Goal: Entertainment & Leisure: Browse casually

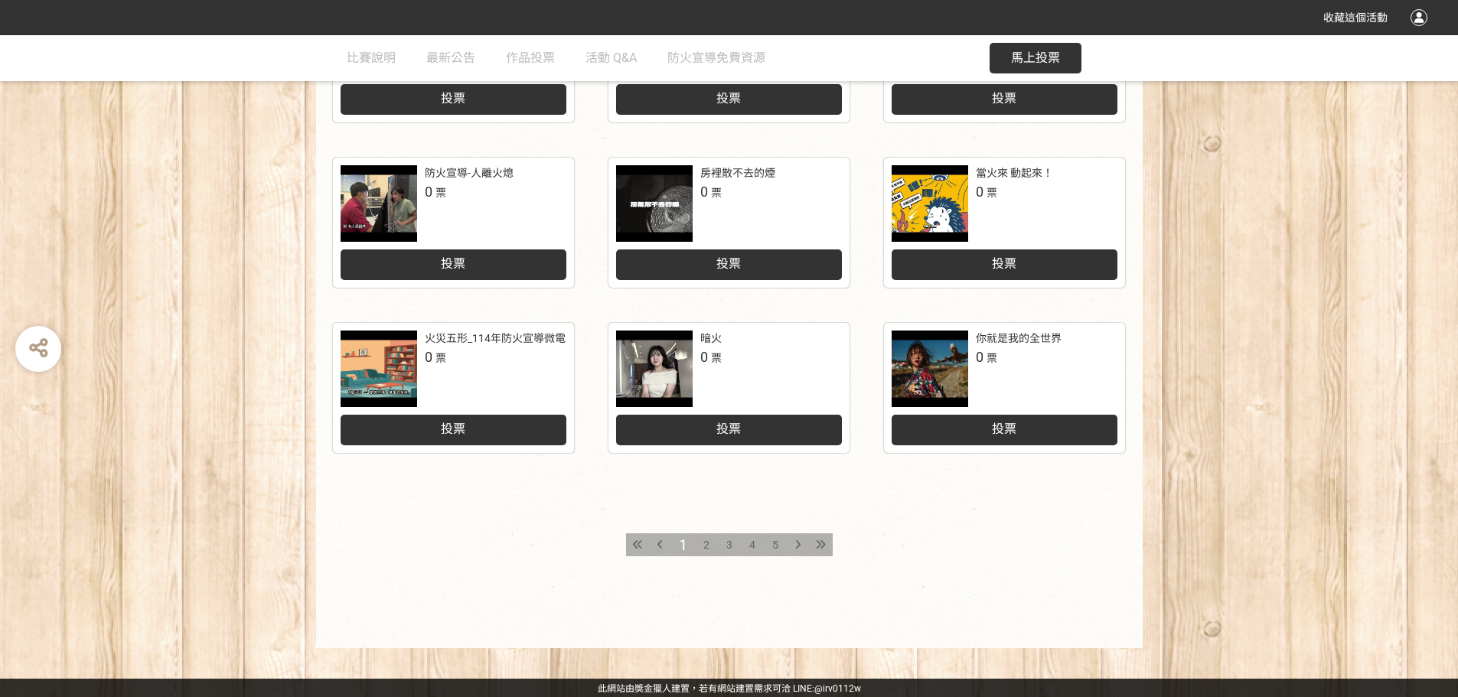
scroll to position [634, 0]
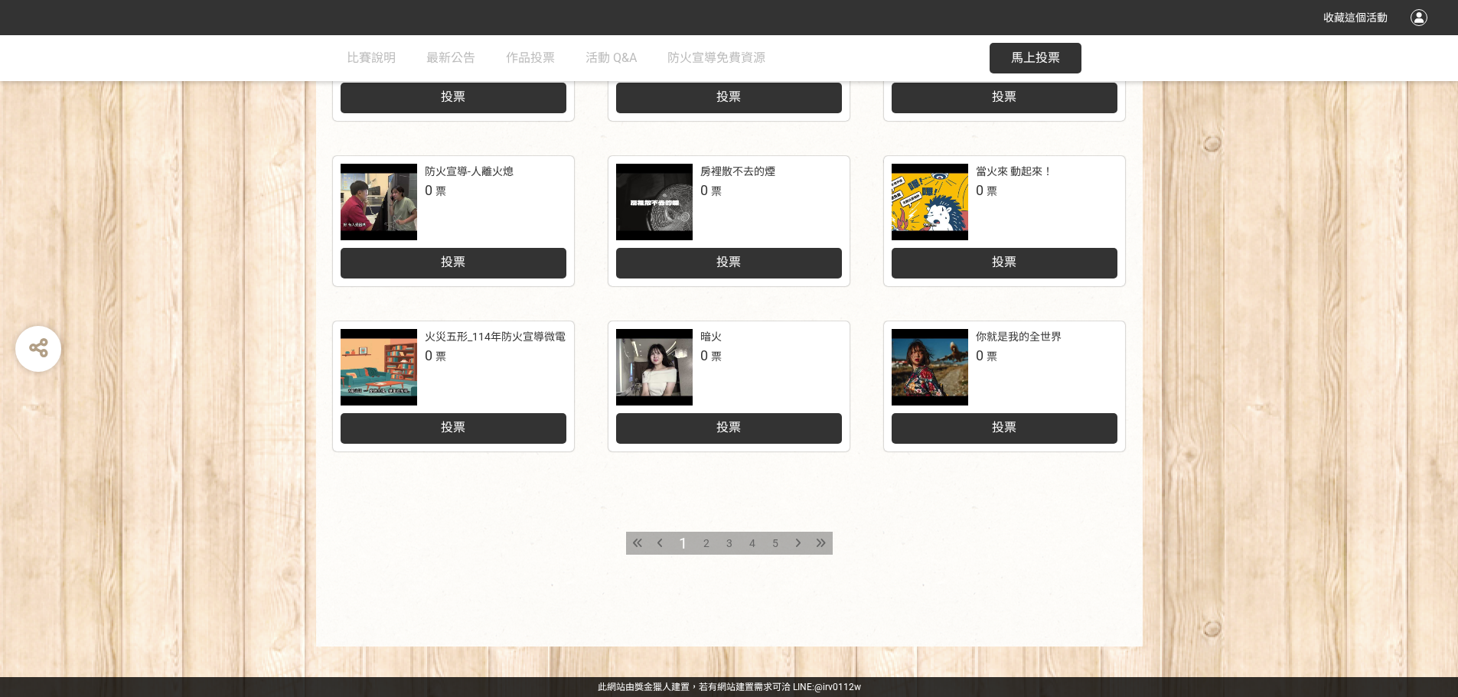
click at [778, 539] on span "5" at bounding box center [775, 543] width 6 height 12
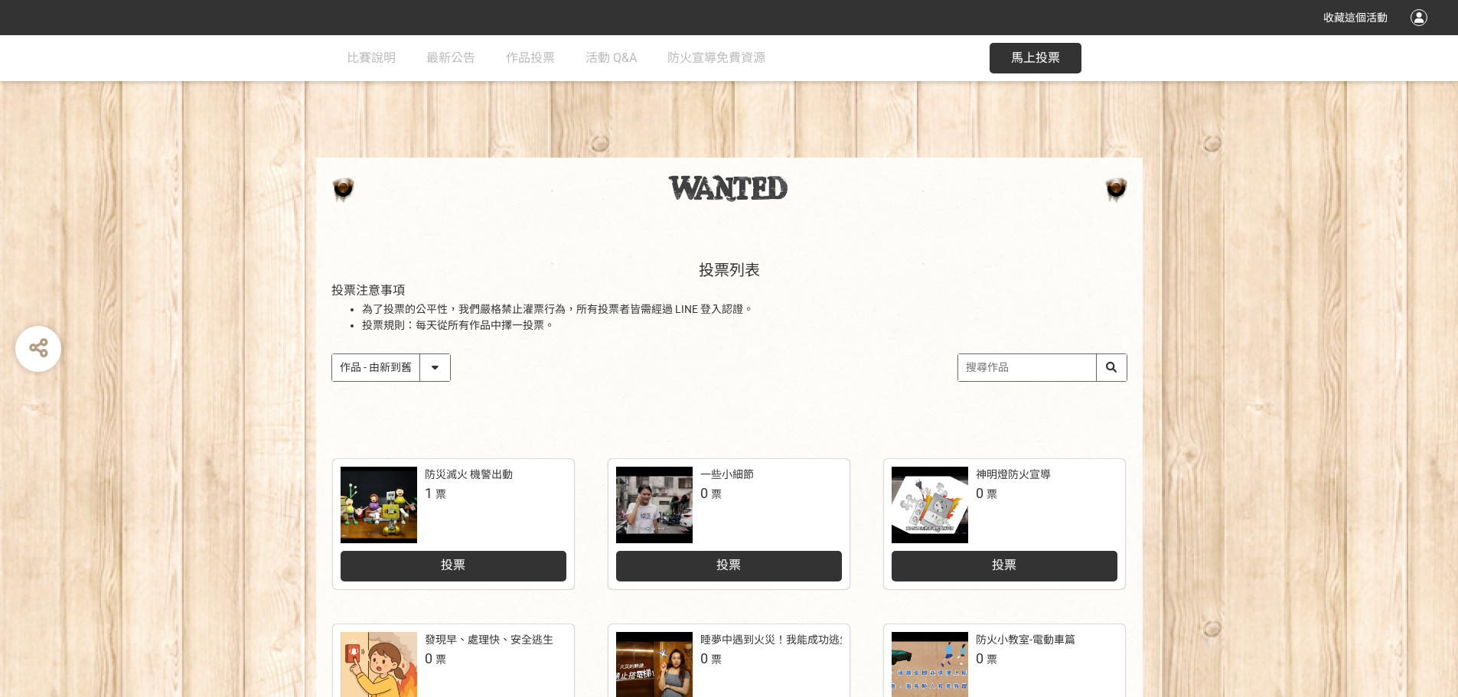
click at [435, 379] on select "作品 - 由新到舊 作品 - 由舊到新 票數 - 由多到少 票數 - 由少到多" at bounding box center [391, 367] width 118 height 27
click at [332, 354] on select "作品 - 由新到舊 作品 - 由舊到新 票數 - 由多到少 票數 - 由少到多" at bounding box center [391, 367] width 118 height 27
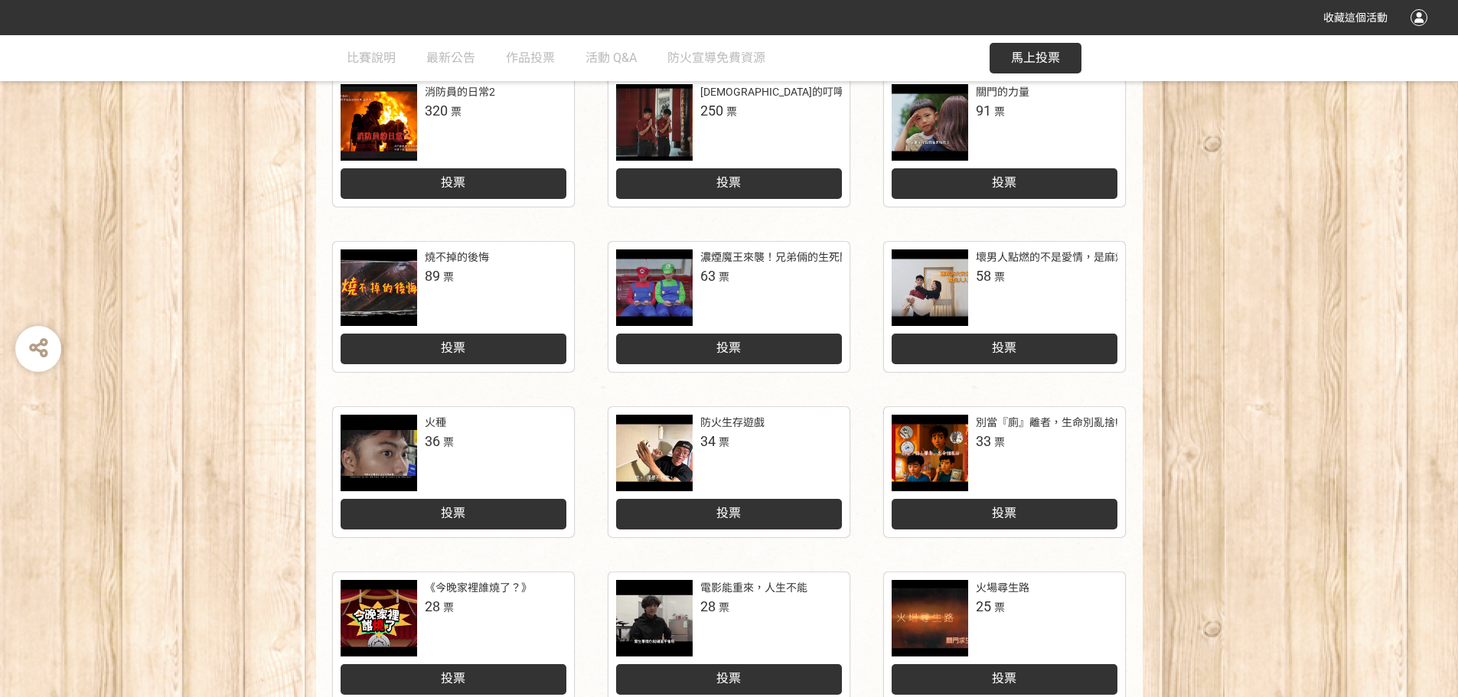
scroll to position [153, 0]
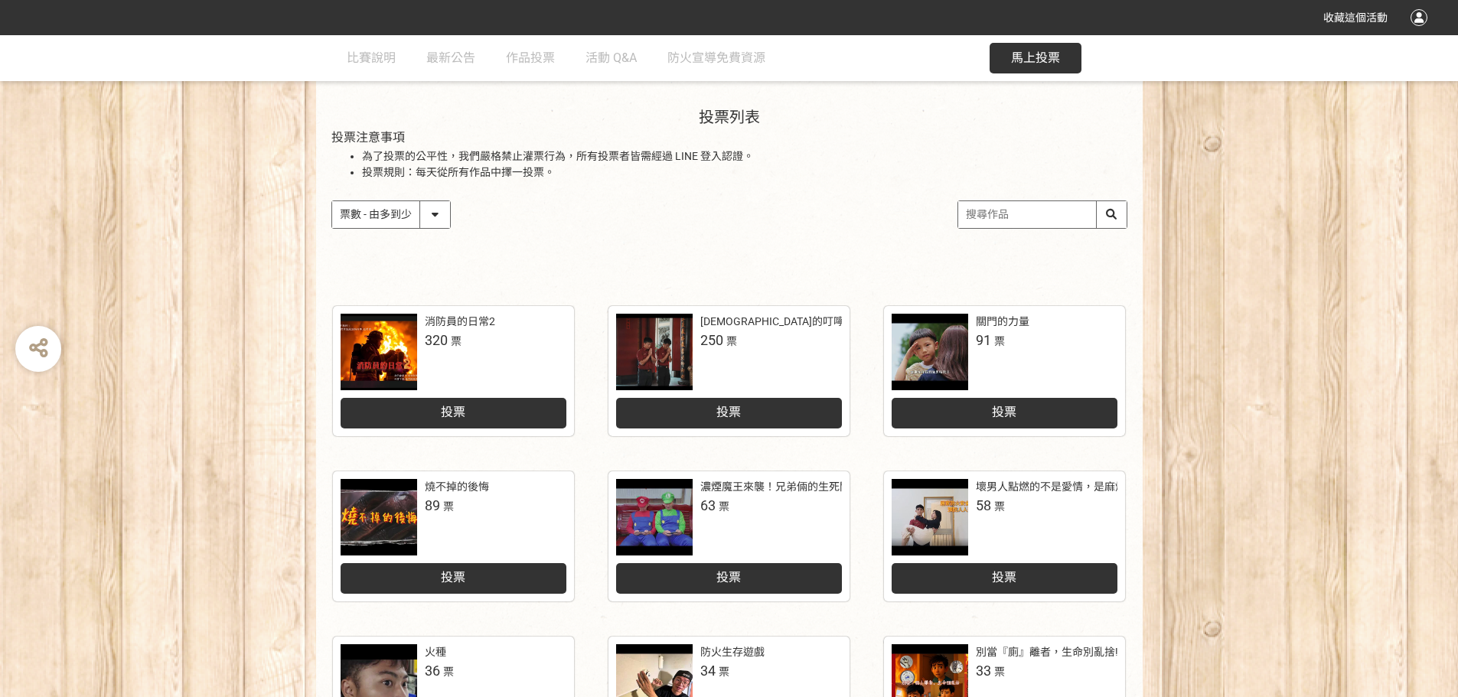
click at [433, 211] on select "作品 - 由新到舊 作品 - 由舊到新 票數 - 由多到少 票數 - 由少到多" at bounding box center [391, 214] width 118 height 27
select select "newest"
click at [332, 201] on select "作品 - 由新到舊 作品 - 由舊到新 票數 - 由多到少 票數 - 由少到多" at bounding box center [391, 214] width 118 height 27
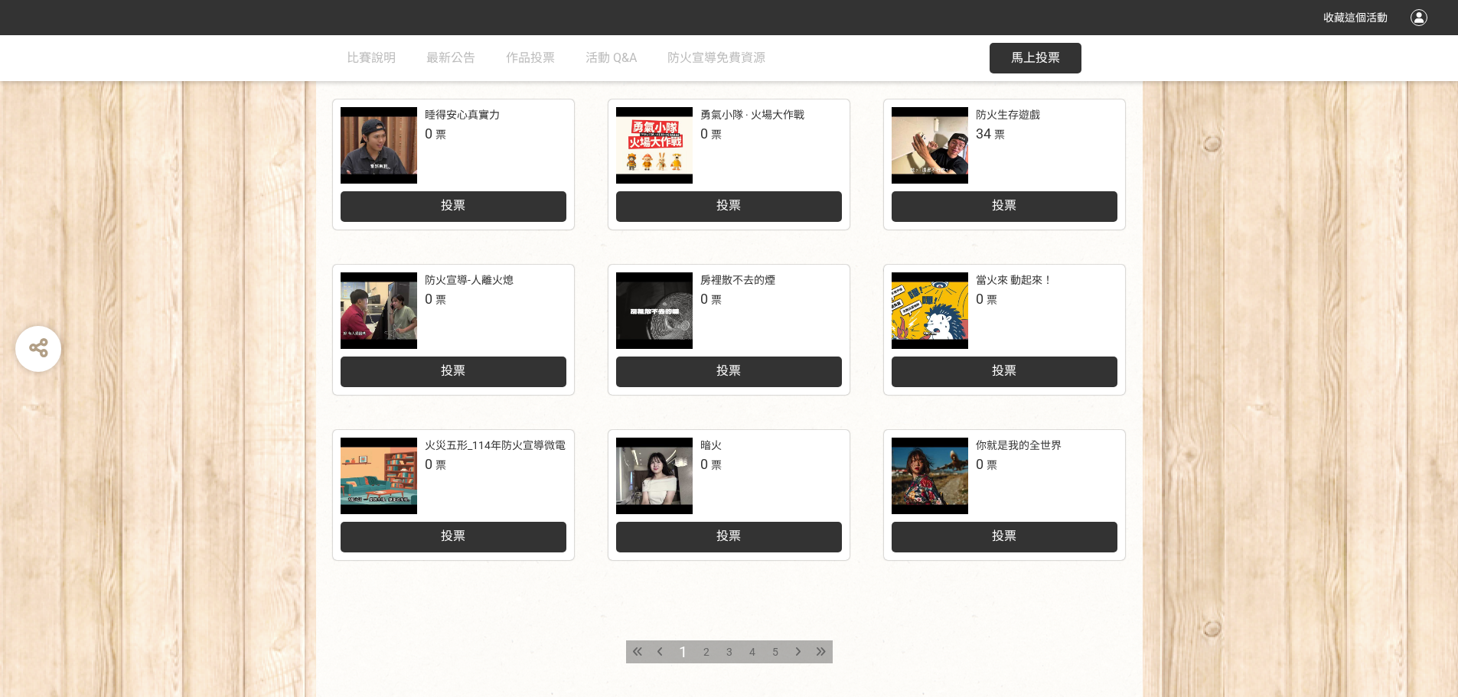
scroll to position [634, 0]
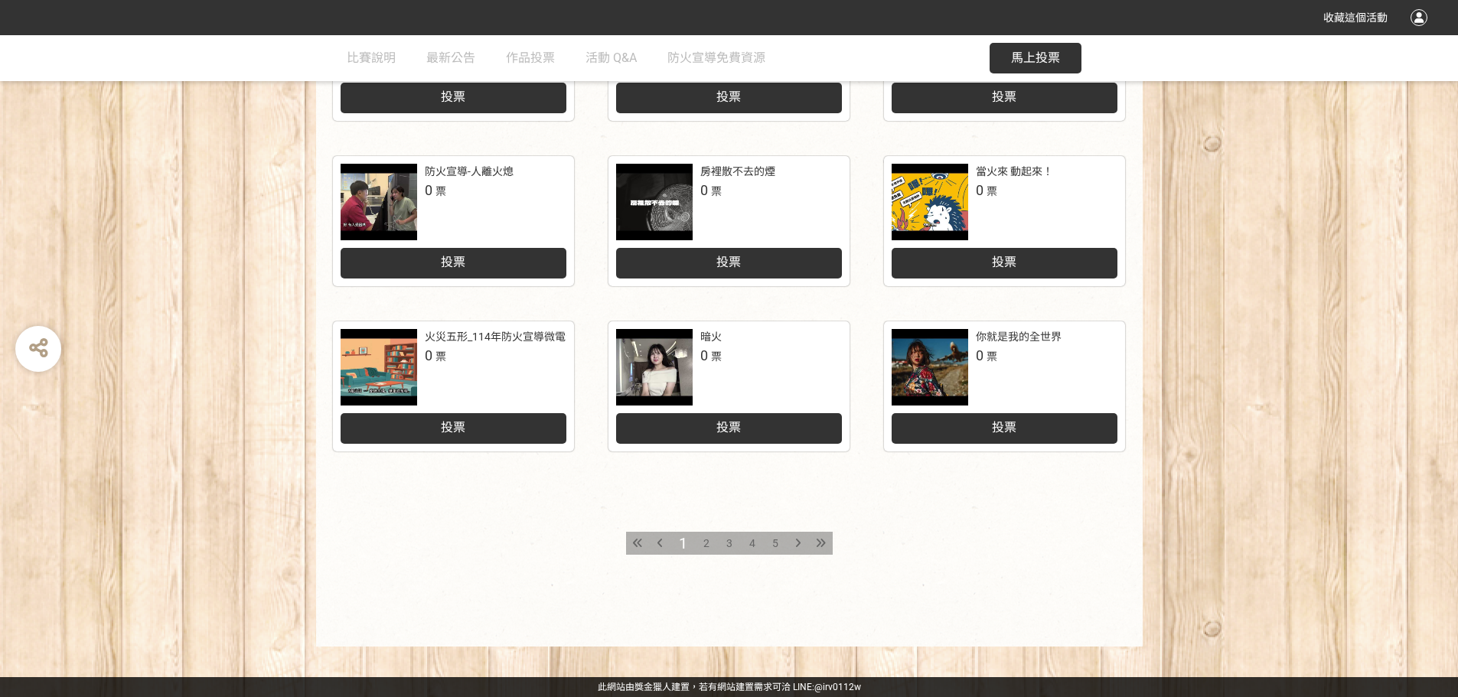
click at [775, 539] on span "5" at bounding box center [775, 543] width 6 height 12
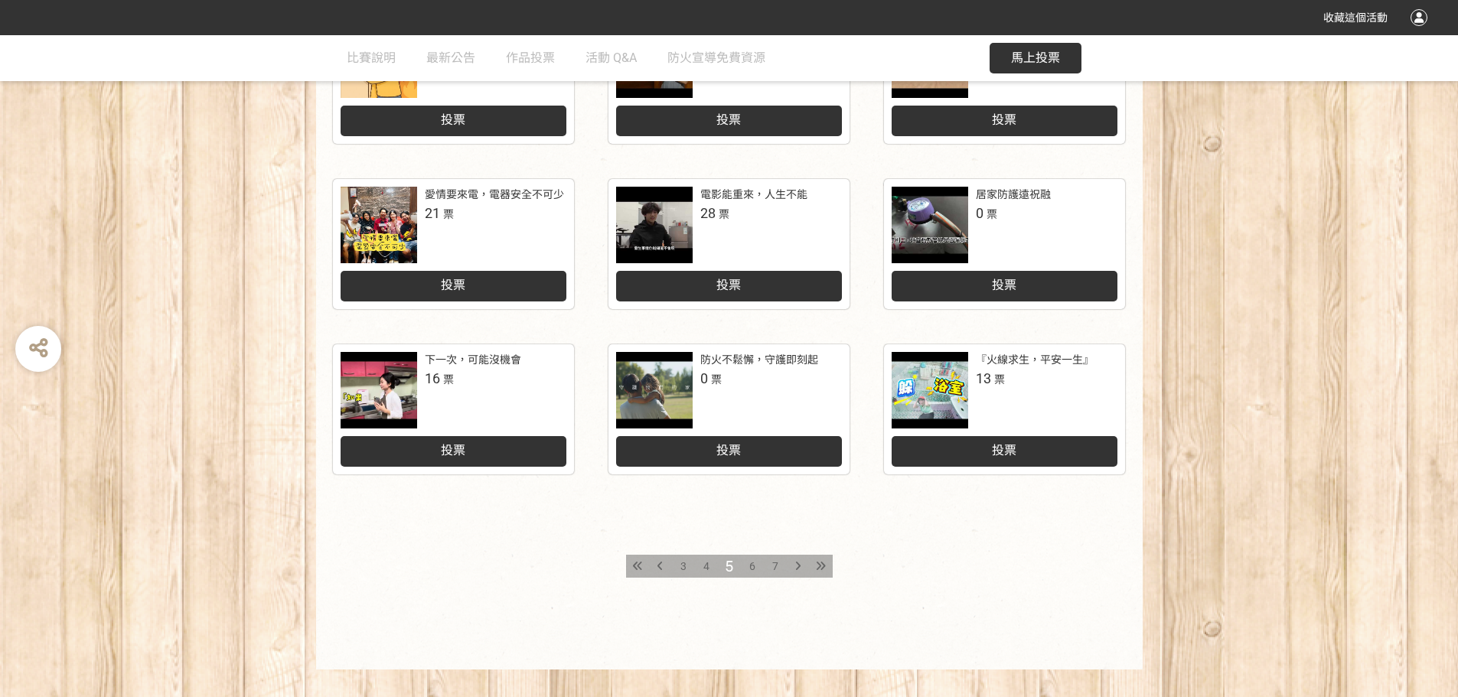
scroll to position [612, 0]
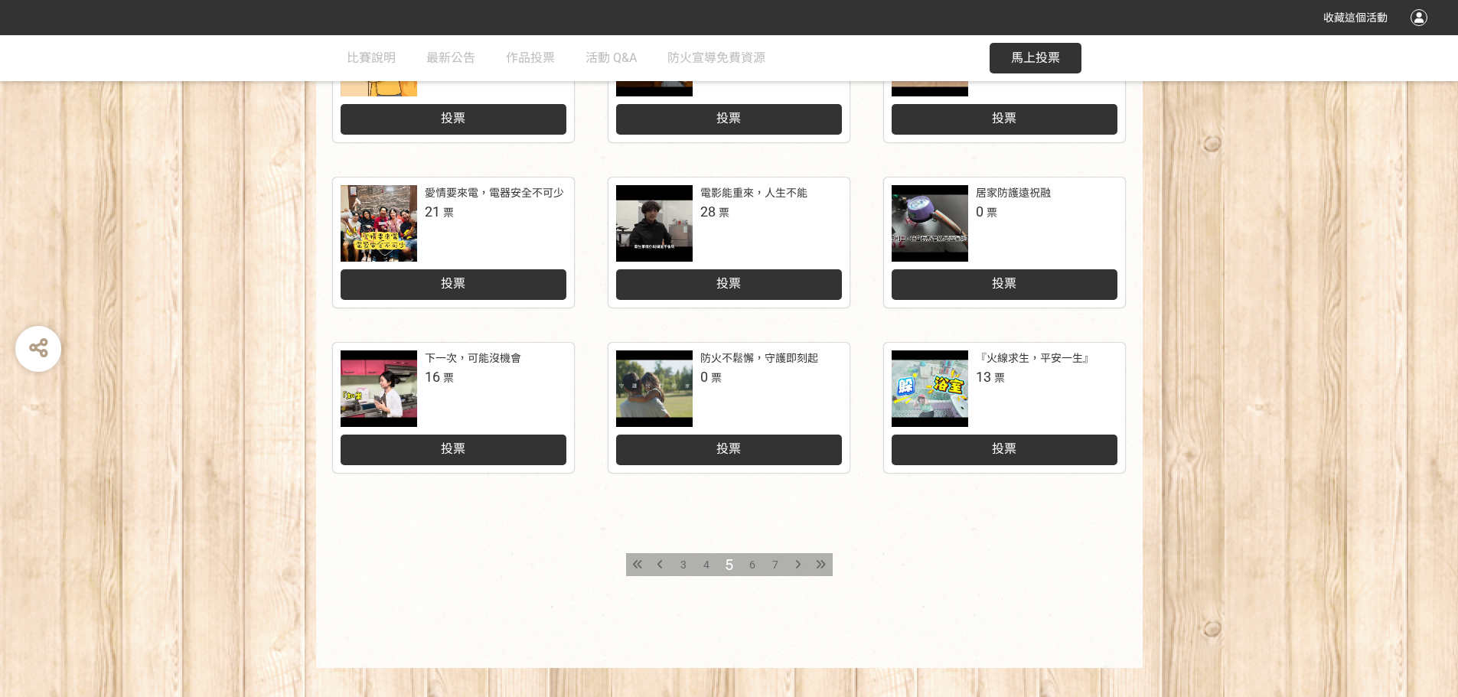
click at [1007, 354] on div "『火線求生，平安一生』" at bounding box center [1035, 359] width 118 height 16
